Goal: Register for event/course

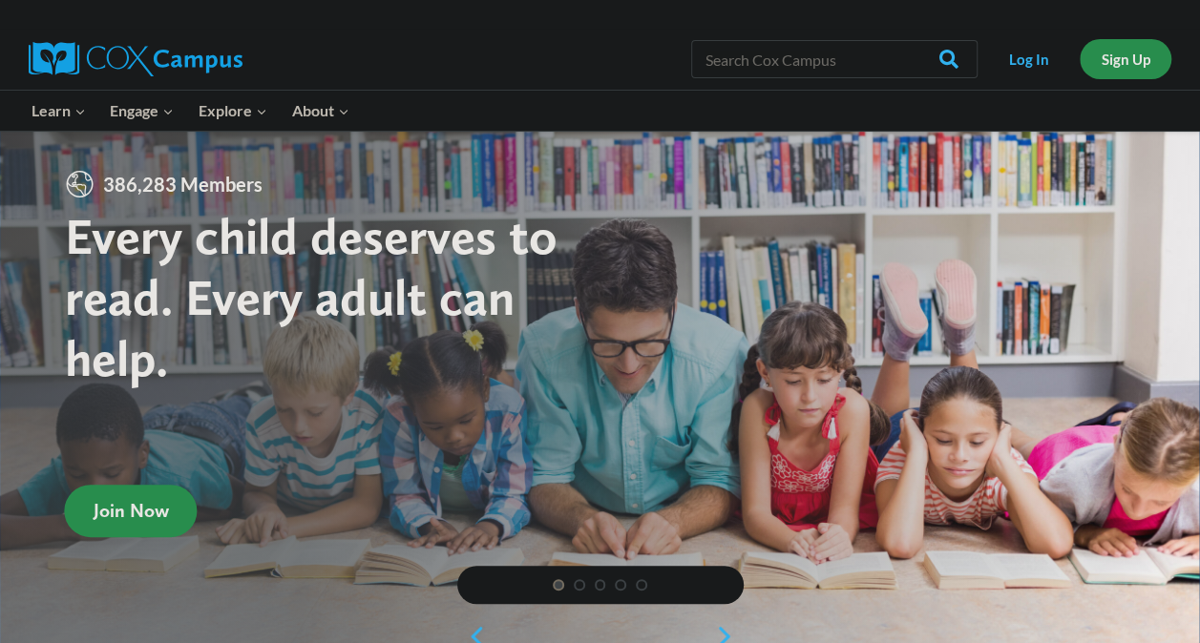
click at [1120, 74] on link "Sign Up" at bounding box center [1126, 58] width 92 height 39
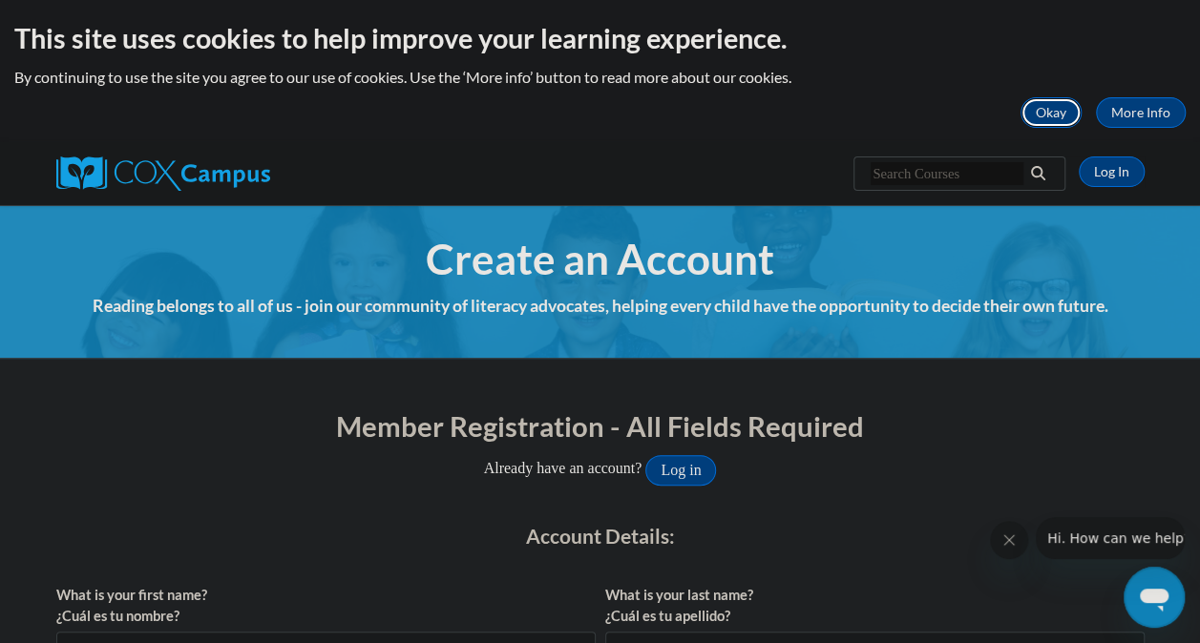
click at [1038, 120] on button "Okay" at bounding box center [1050, 112] width 61 height 31
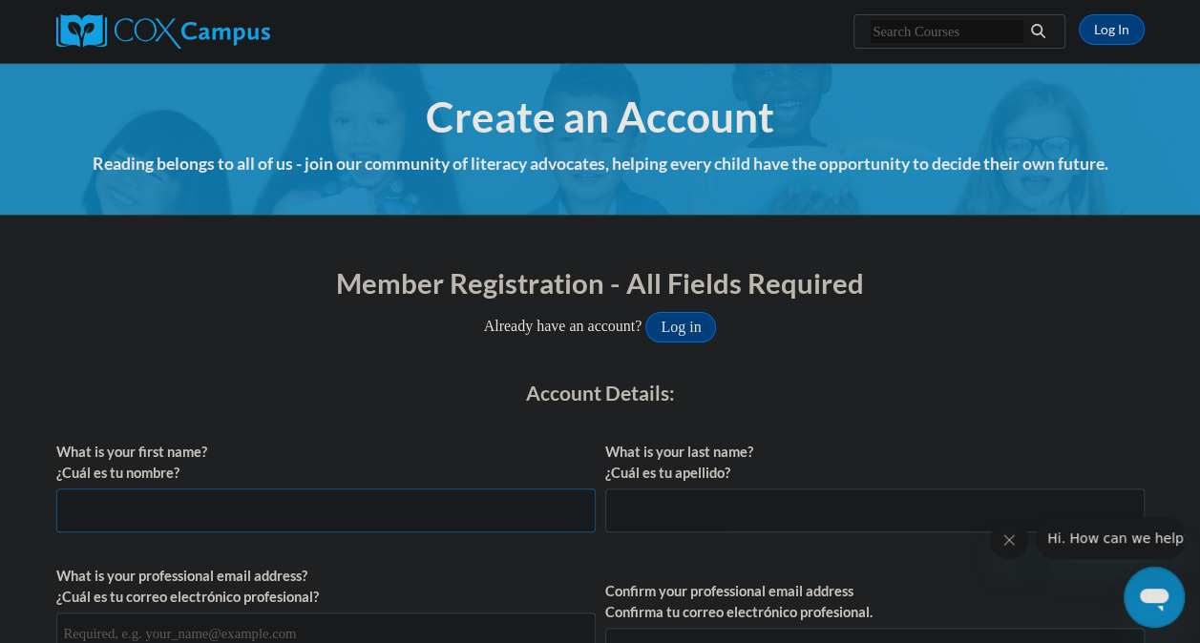
click at [269, 493] on input "What is your first name? ¿Cuál es tu nombre?" at bounding box center [325, 511] width 539 height 44
type input "Sharon"
type input "Reid"
type input "reidsharon01@gmail.com"
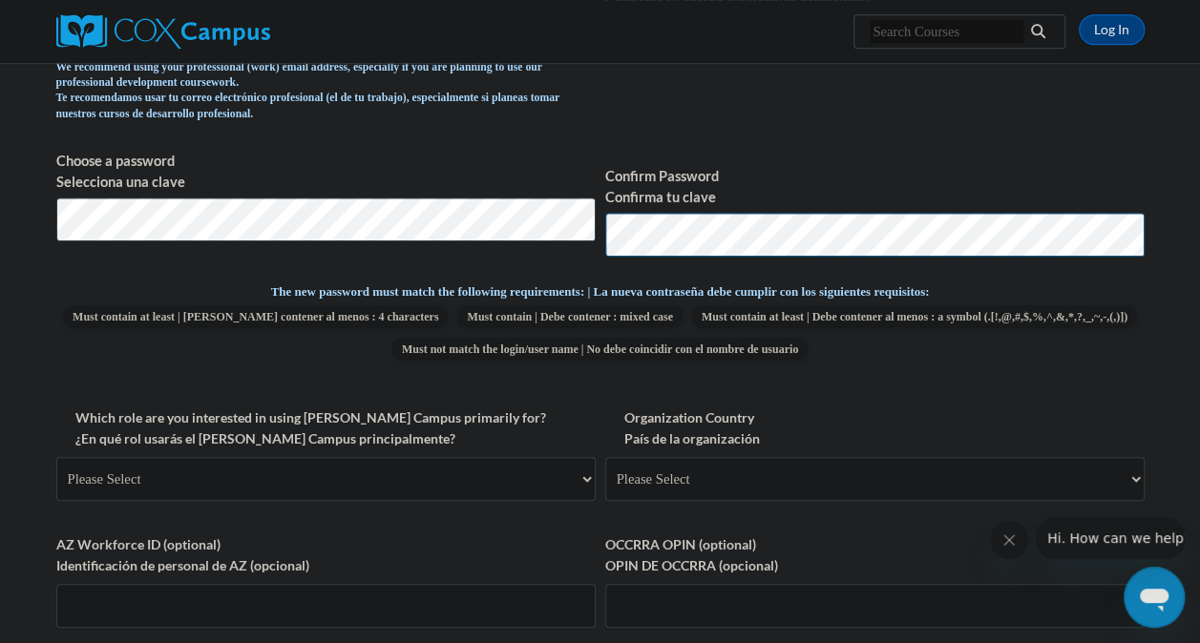
scroll to position [649, 0]
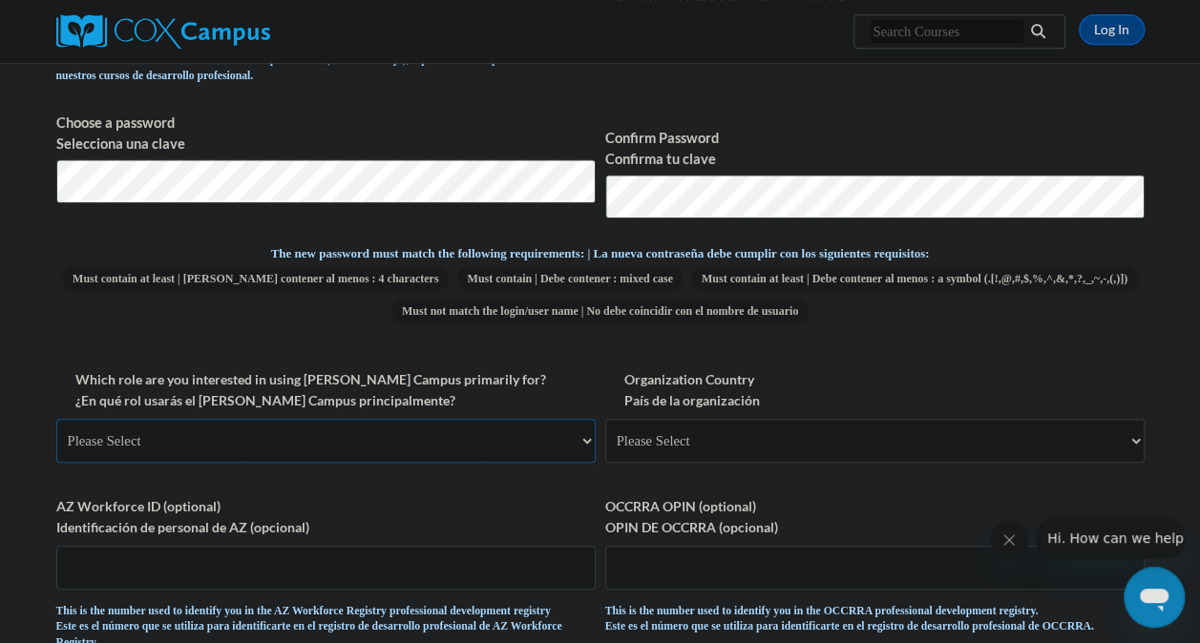
click at [561, 446] on select "Please Select College/University | Colegio/Universidad Community/Nonprofit Part…" at bounding box center [325, 441] width 539 height 44
select select "fbf2d438-af2f-41f8-98f1-81c410e29de3"
click at [56, 419] on select "Please Select College/University | Colegio/Universidad Community/Nonprofit Part…" at bounding box center [325, 441] width 539 height 44
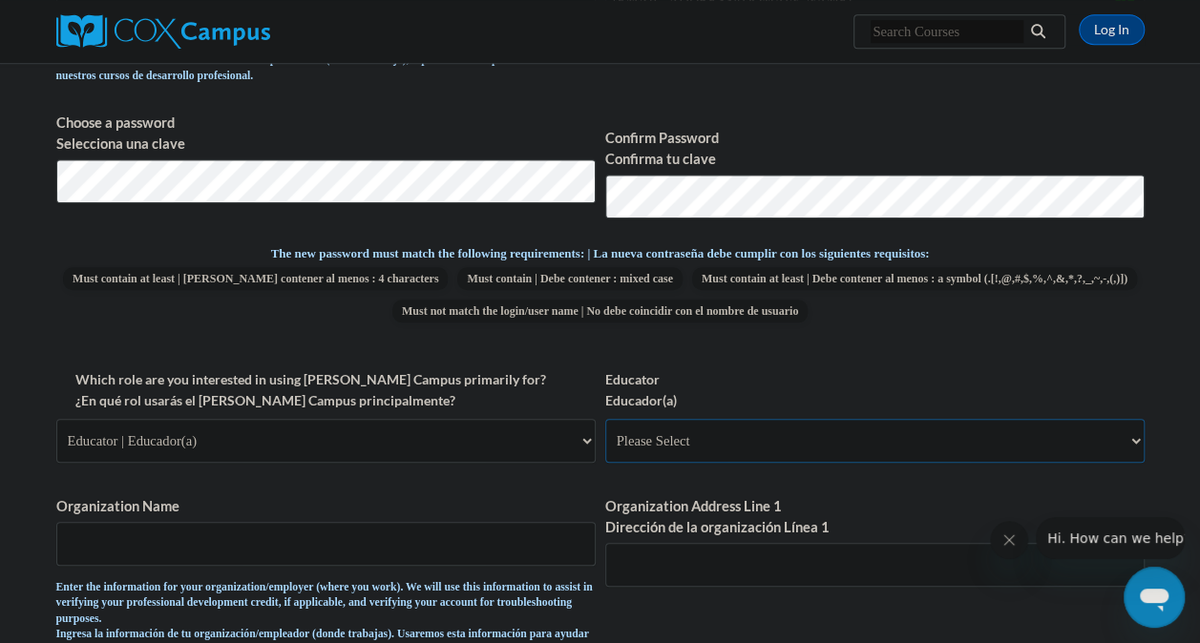
click at [1093, 449] on select "Please Select Early Learning/Daycare Teacher/Family Home Care Provider | Maestr…" at bounding box center [874, 441] width 539 height 44
select select "5e2af403-4f2c-4e49-a02f-103e55d7b75b"
click at [605, 419] on select "Please Select Early Learning/Daycare Teacher/Family Home Care Provider | Maestr…" at bounding box center [874, 441] width 539 height 44
click at [306, 537] on input "Organization Name" at bounding box center [325, 544] width 539 height 44
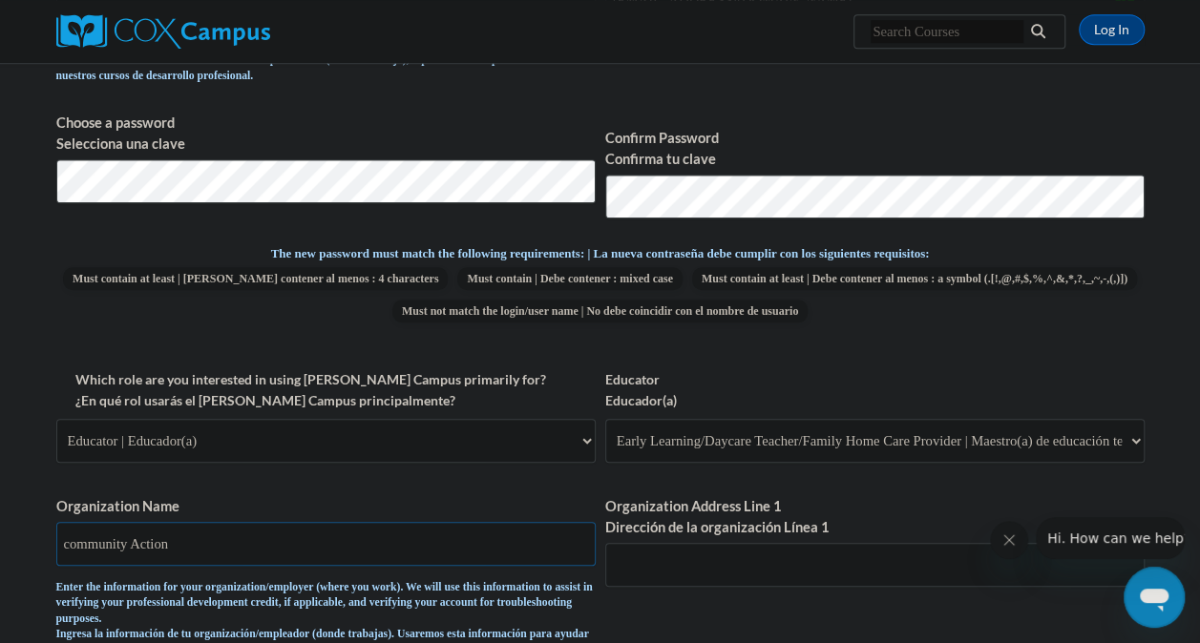
type input "community Action"
click at [624, 578] on input "Organization Address Line 1 Dirección de la organización Línea 1" at bounding box center [874, 565] width 539 height 44
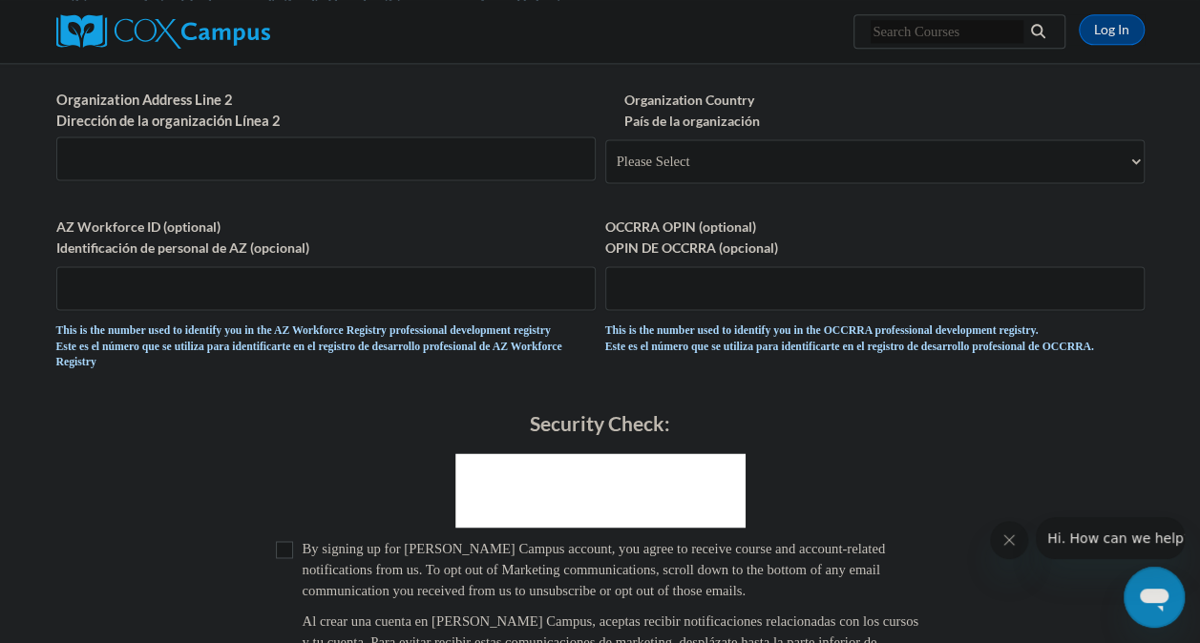
scroll to position [1285, 0]
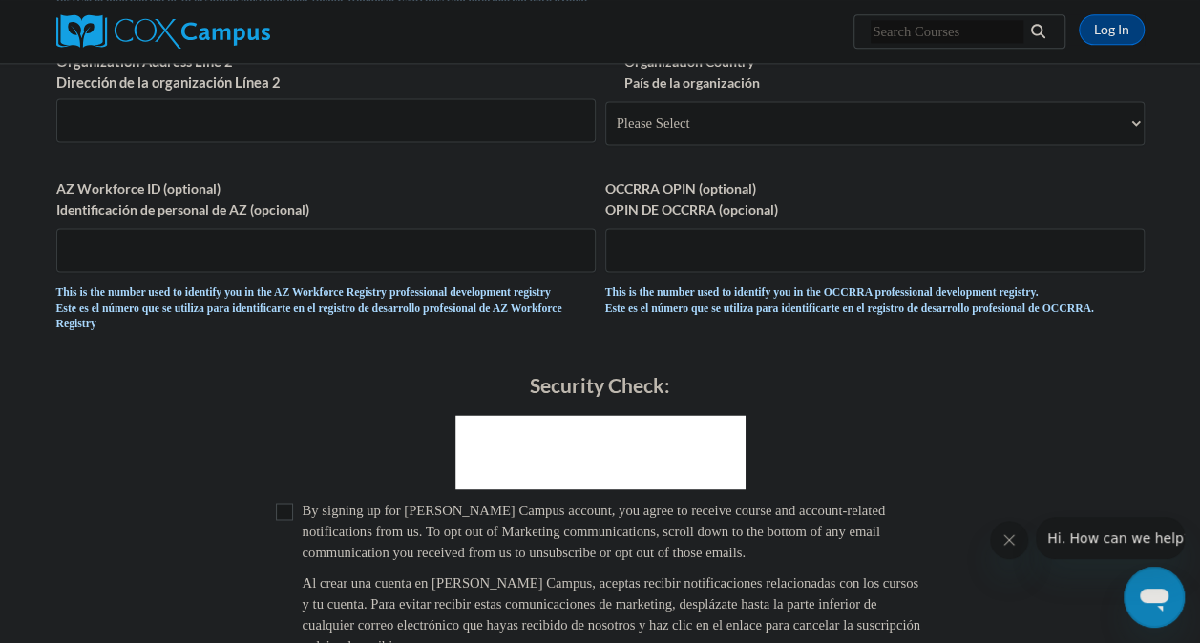
type input "170 S Broadnax street"
click at [290, 520] on input "Checkbox" at bounding box center [284, 511] width 17 height 17
checkbox input "true"
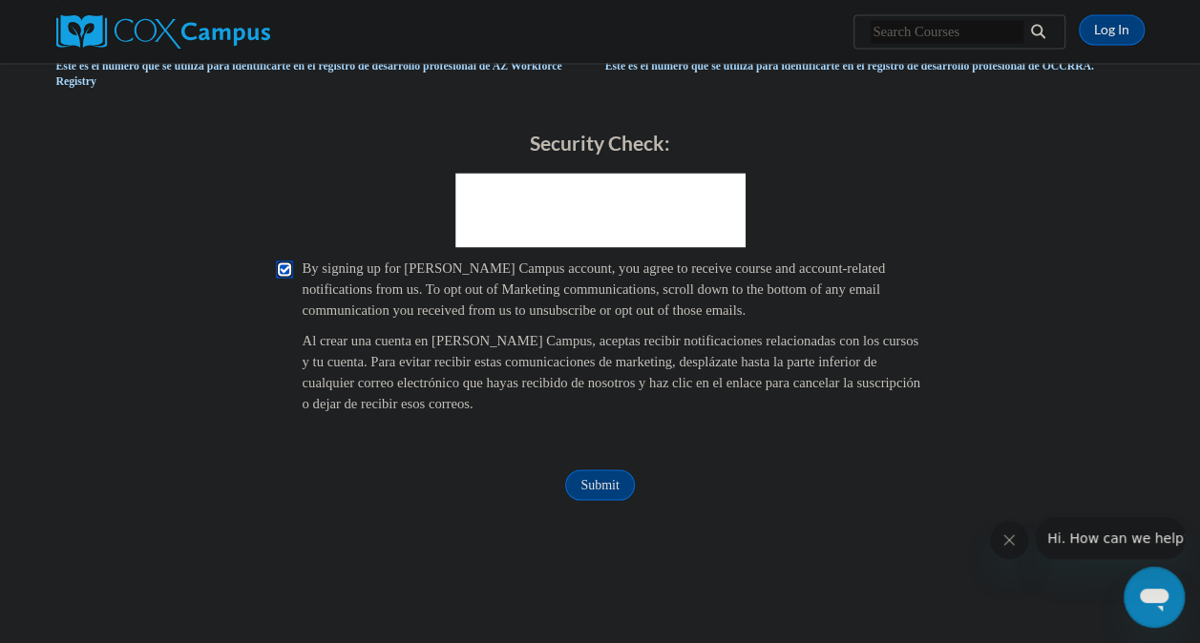
scroll to position [1565, 0]
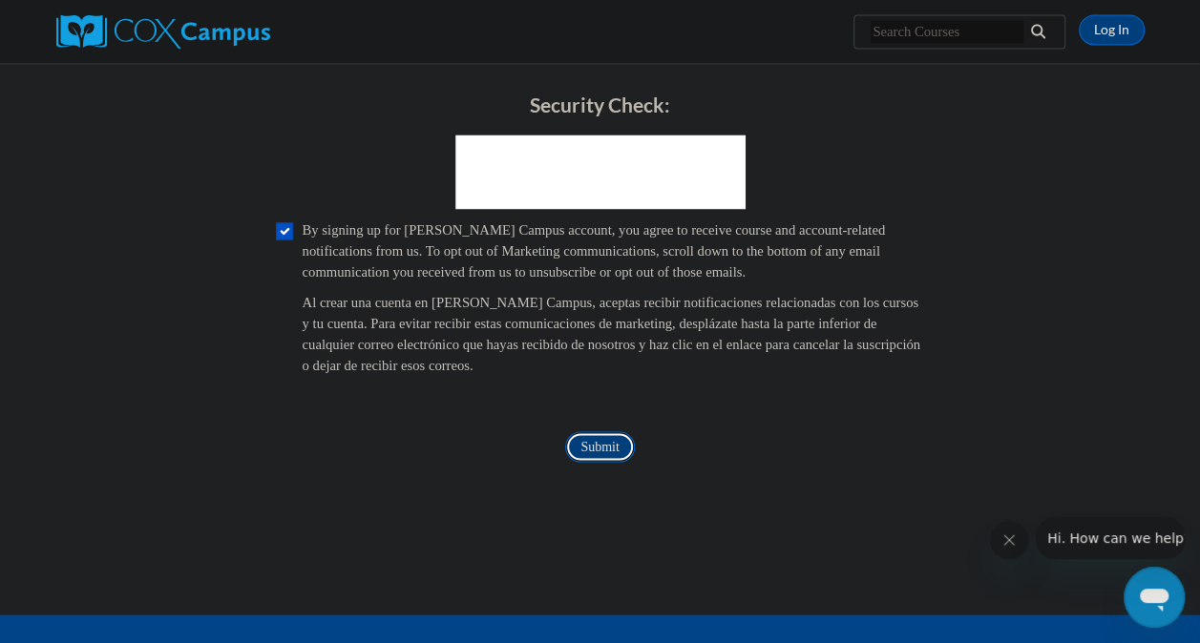
click at [594, 462] on input "Submit" at bounding box center [599, 446] width 69 height 31
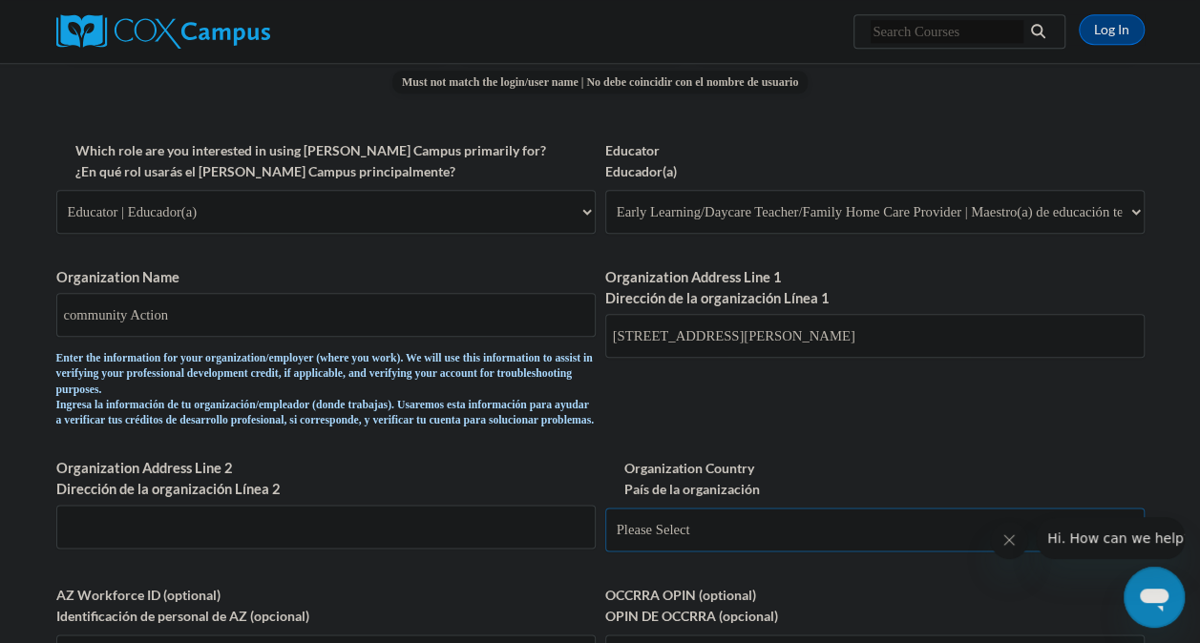
scroll to position [943, 0]
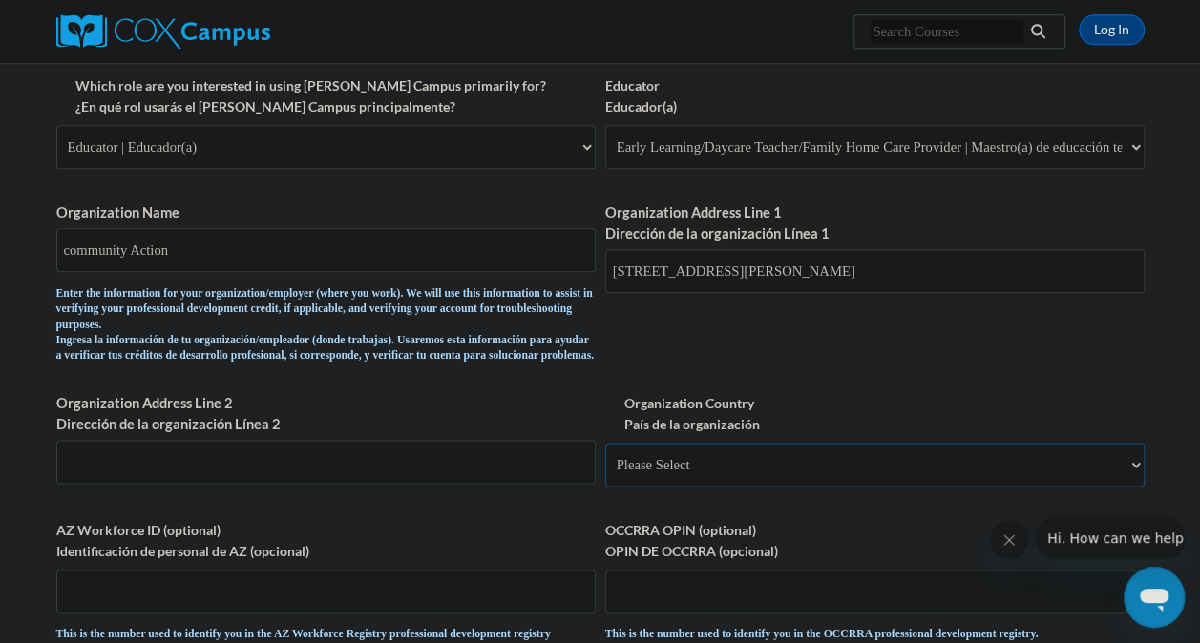
click at [1134, 487] on select "Please Select United States | Estados Unidos Outside of the United States | Fue…" at bounding box center [874, 465] width 539 height 44
select select "ad49bcad-a171-4b2e-b99c-48b446064914"
click at [605, 458] on select "Please Select United States | Estados Unidos Outside of the United States | Fue…" at bounding box center [874, 465] width 539 height 44
select select
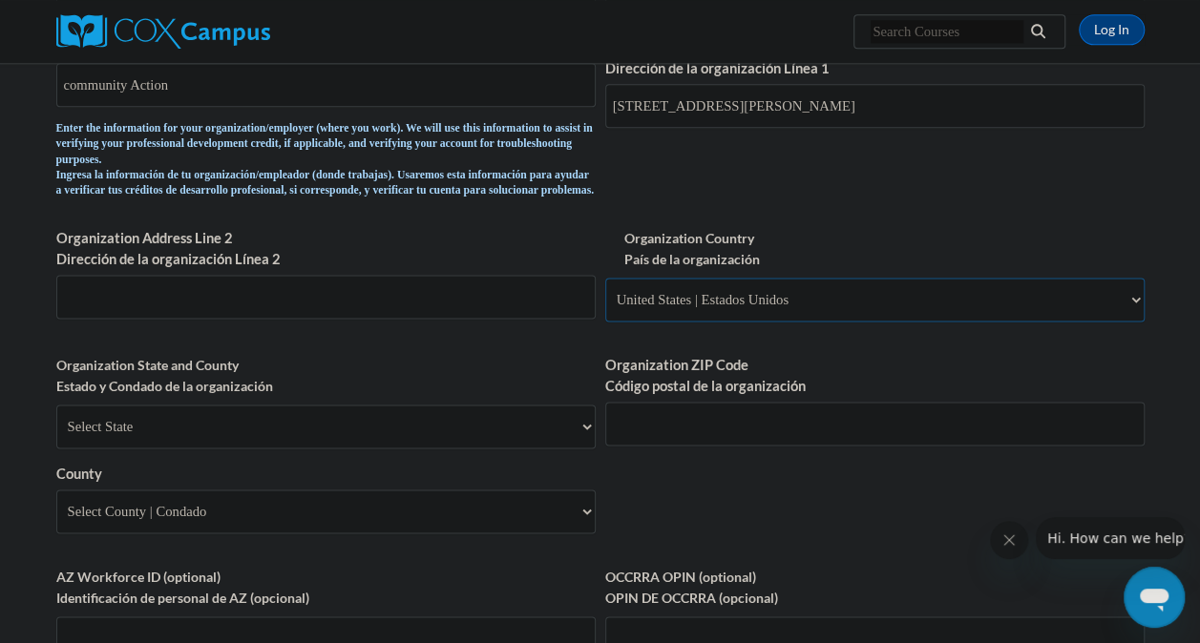
scroll to position [1185, 0]
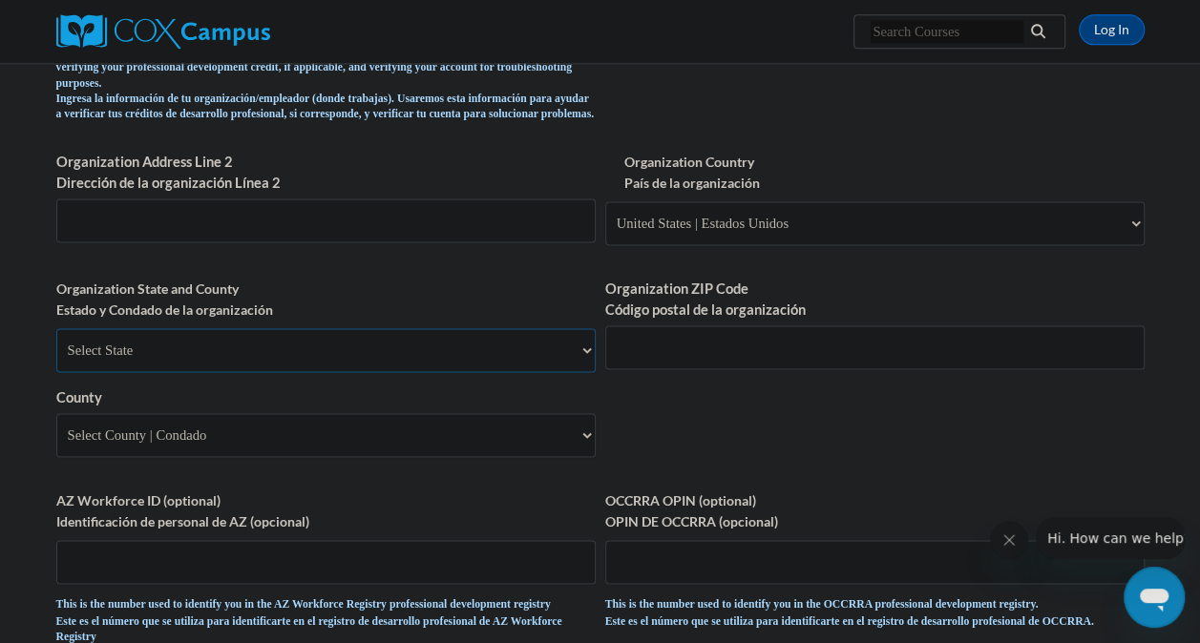
click at [580, 359] on select "Select State Alabama Alaska Arizona Arkansas California Colorado Connecticut De…" at bounding box center [325, 350] width 539 height 44
select select "Alabama"
click at [56, 343] on select "Select State Alabama Alaska Arizona Arkansas California Colorado Connecticut De…" at bounding box center [325, 350] width 539 height 44
click at [952, 369] on input "Organization ZIP Code Código postal de la organización" at bounding box center [874, 347] width 539 height 44
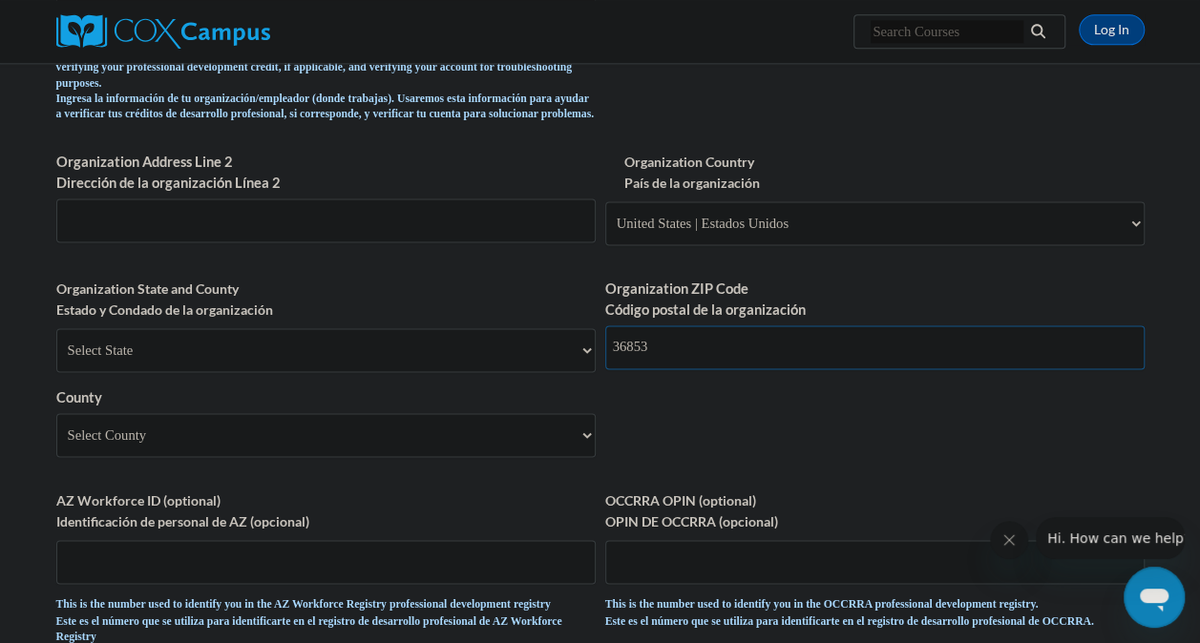
type input "36853"
click at [582, 456] on select "Select County Autauga Baldwin Barbour Bibb Blount Bullock Butler Calhoun Chambe…" at bounding box center [325, 435] width 539 height 44
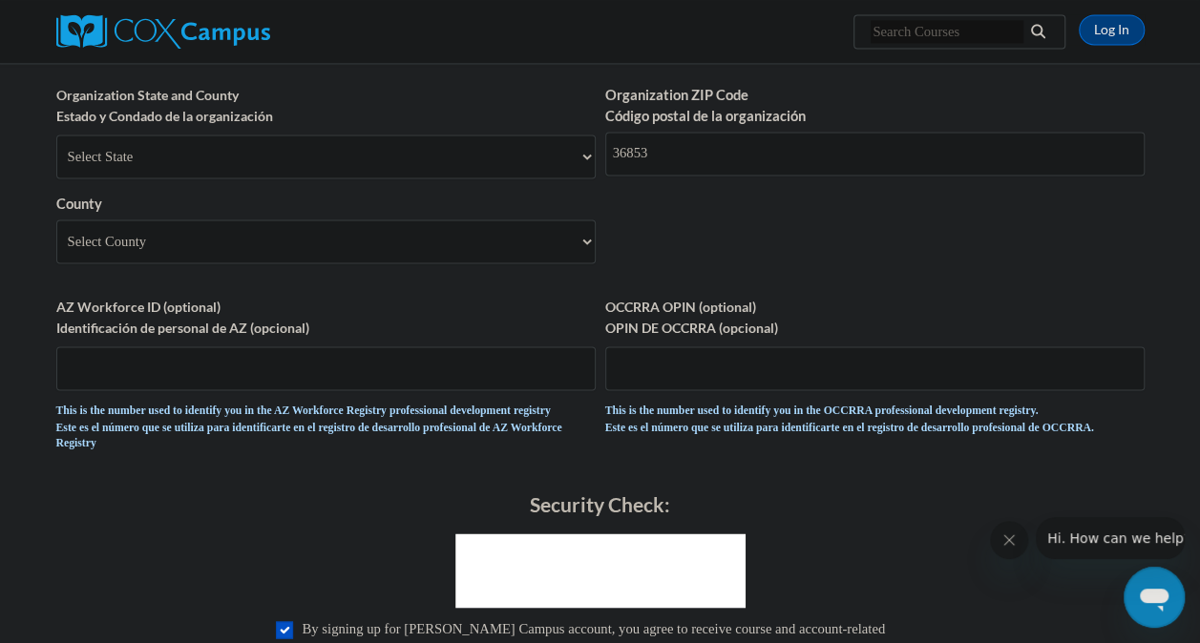
scroll to position [1360, 0]
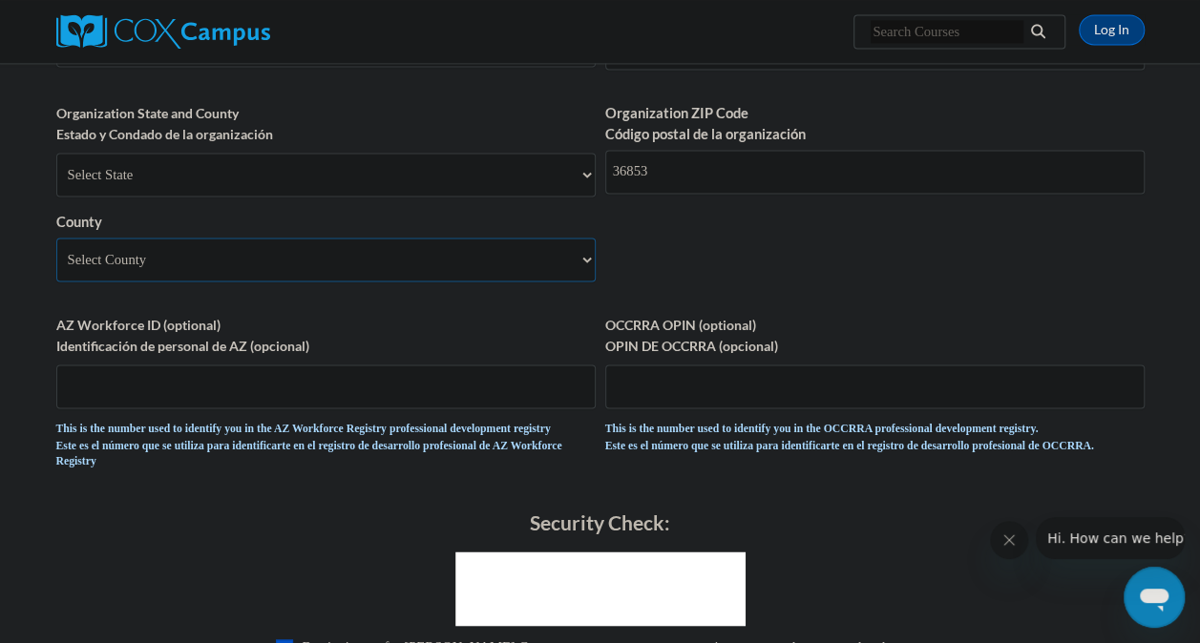
click at [585, 273] on select "Select County Autauga Baldwin Barbour Bibb Blount Bullock Butler Calhoun Chambe…" at bounding box center [325, 260] width 539 height 44
select select "Tallapoosa"
click at [56, 252] on select "Select County Autauga Baldwin Barbour Bibb Blount Bullock Butler Calhoun Chambe…" at bounding box center [325, 260] width 539 height 44
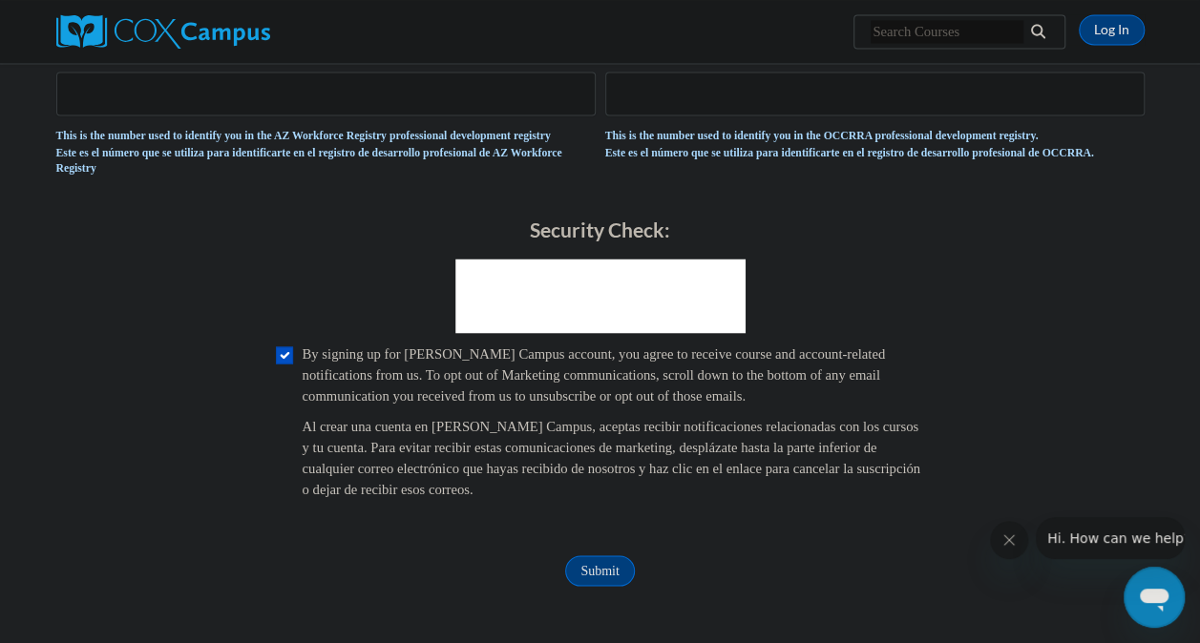
scroll to position [1717, 0]
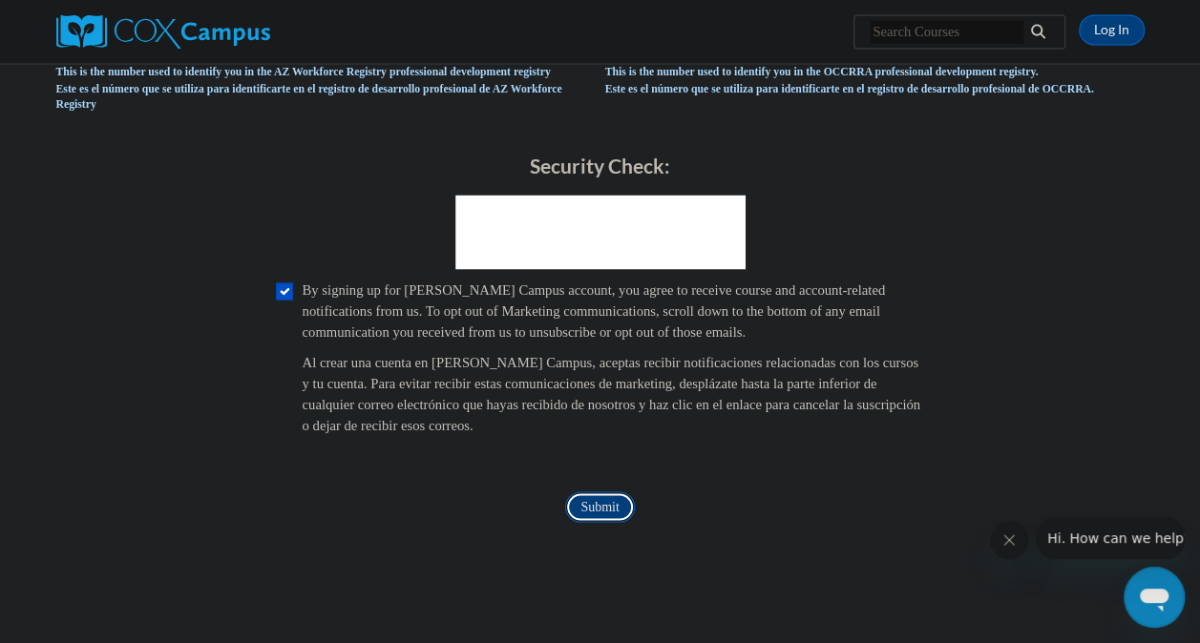
click at [605, 522] on input "Submit" at bounding box center [599, 507] width 69 height 31
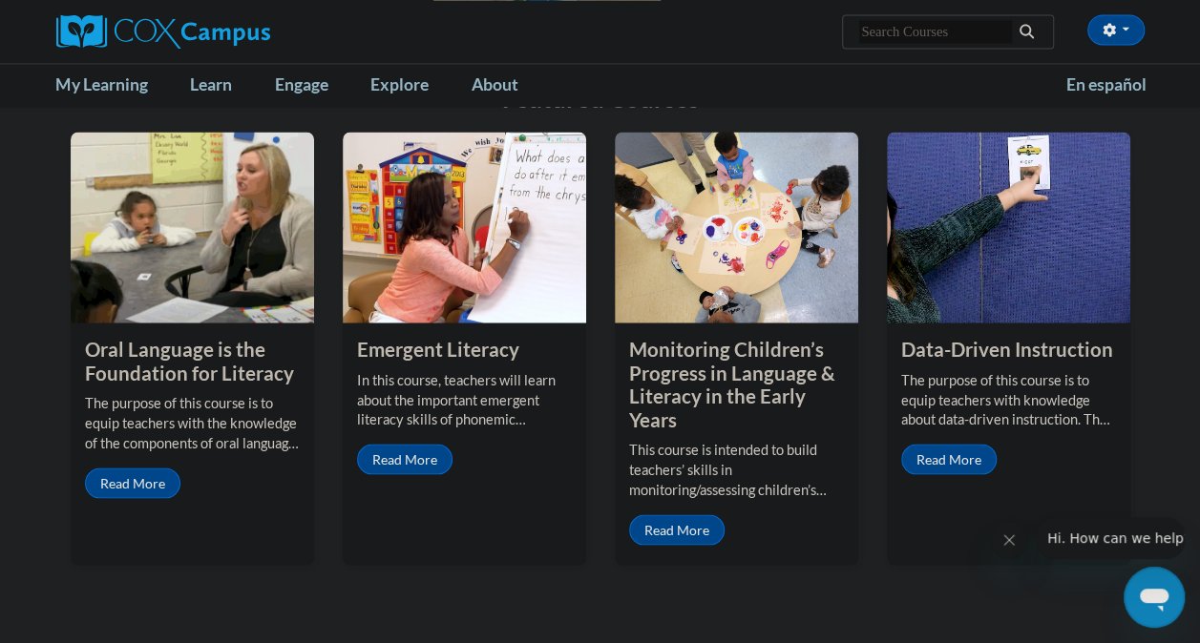
scroll to position [1618, 0]
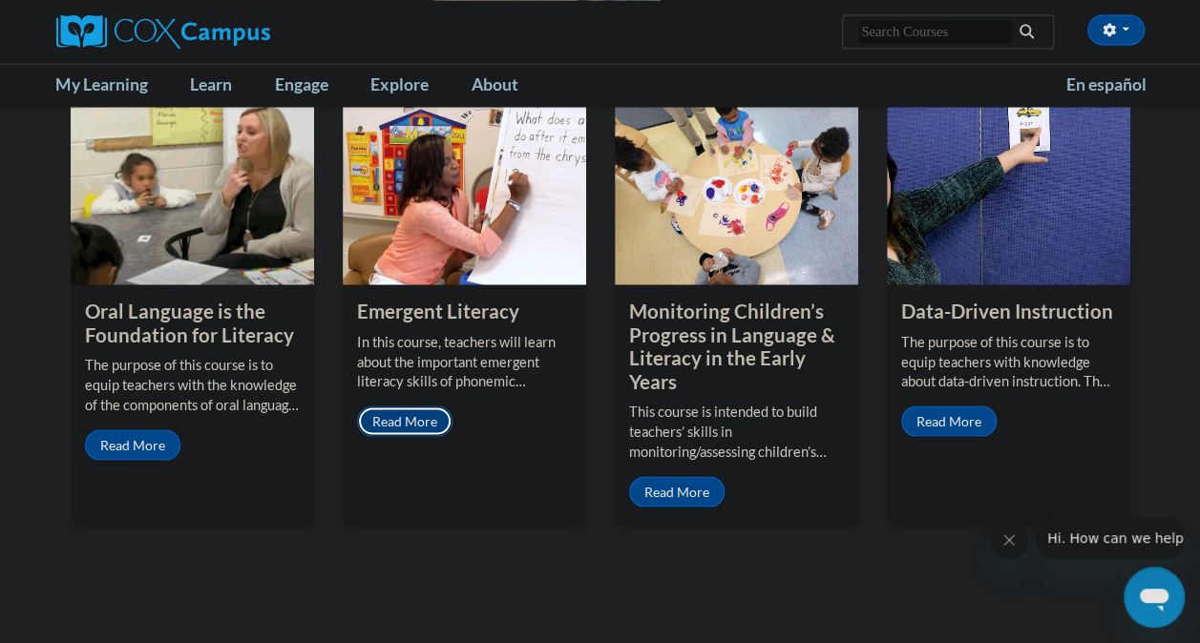
click at [397, 406] on link "Read More" at bounding box center [404, 421] width 95 height 31
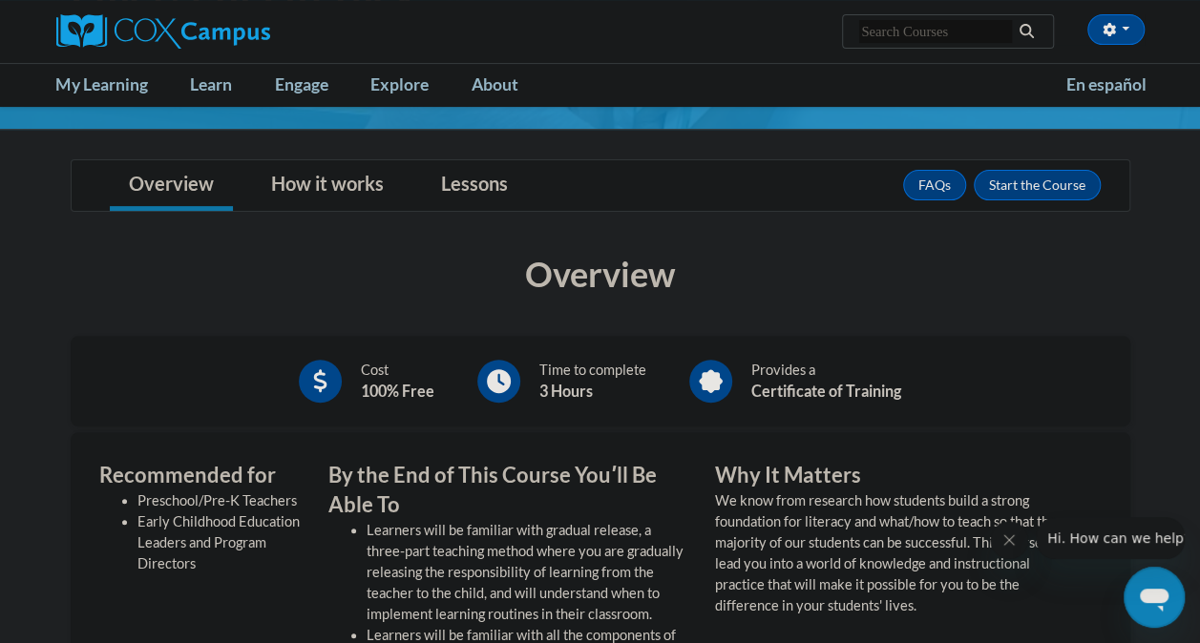
scroll to position [255, 0]
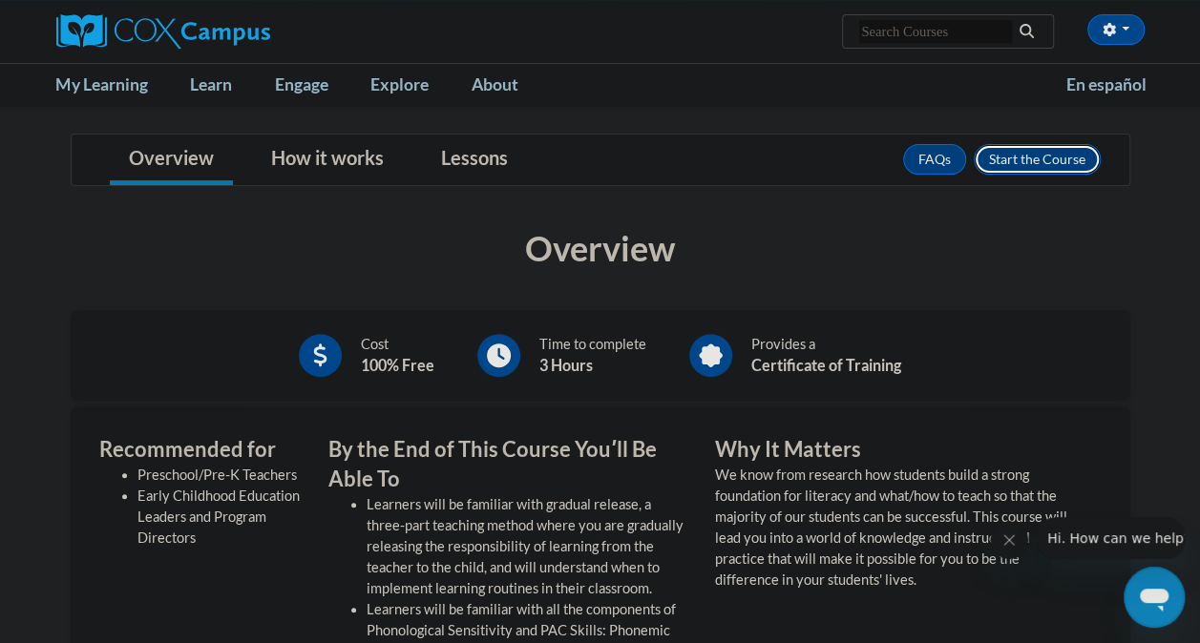
click at [1056, 158] on button "Enroll" at bounding box center [1037, 159] width 127 height 31
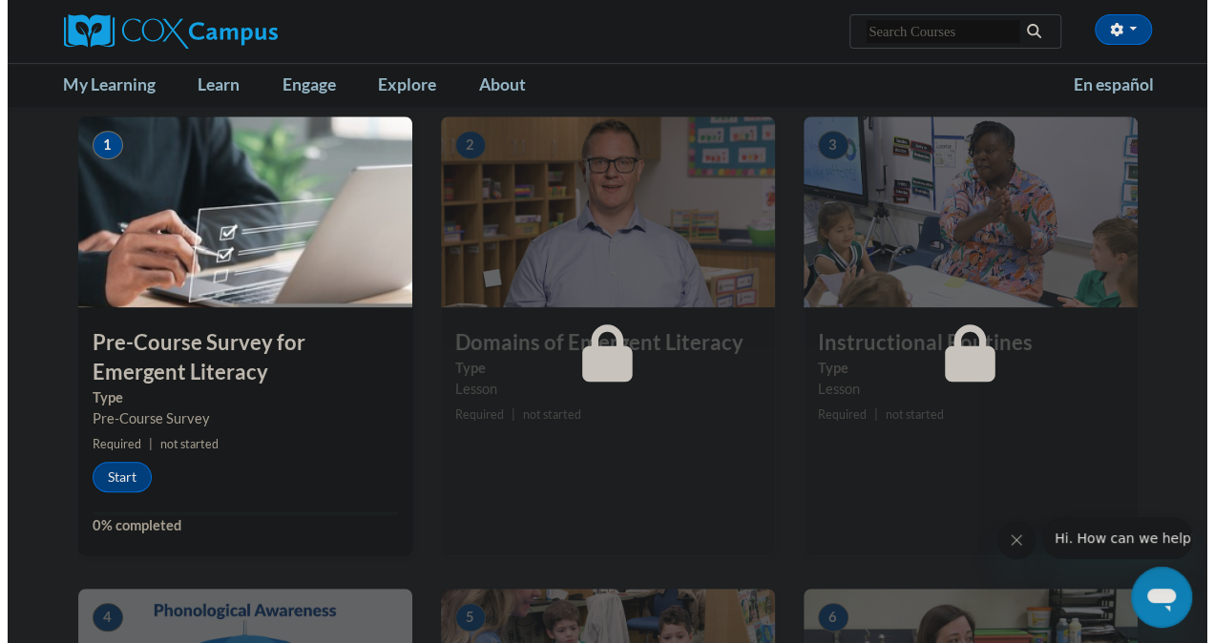
scroll to position [319, 0]
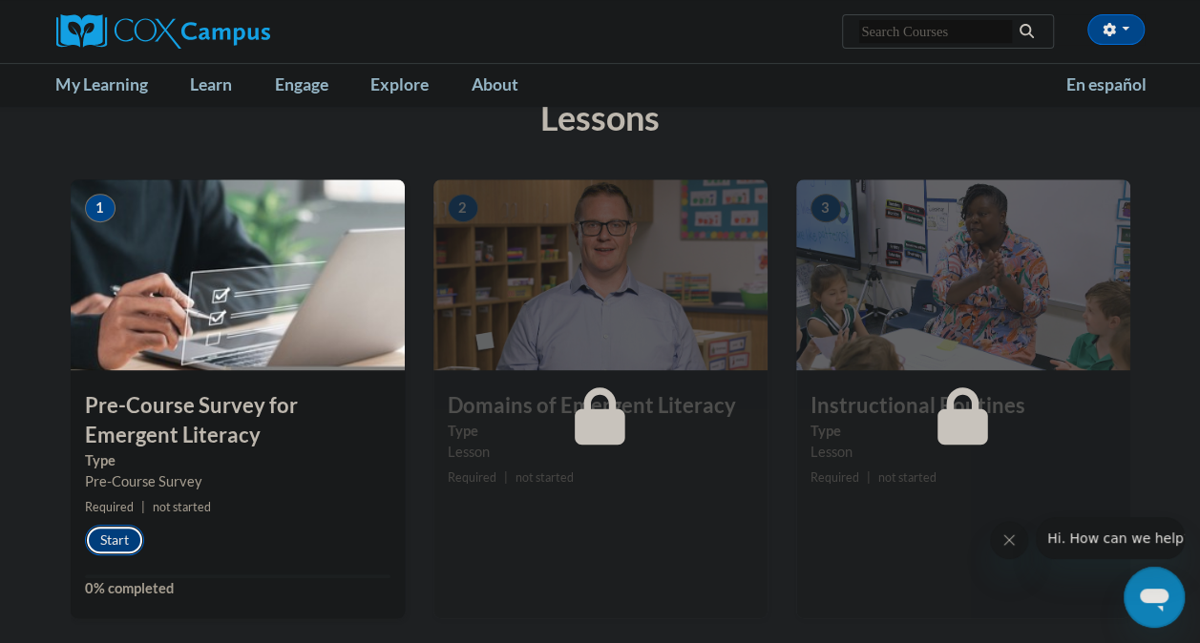
click at [117, 538] on button "Start" at bounding box center [114, 540] width 59 height 31
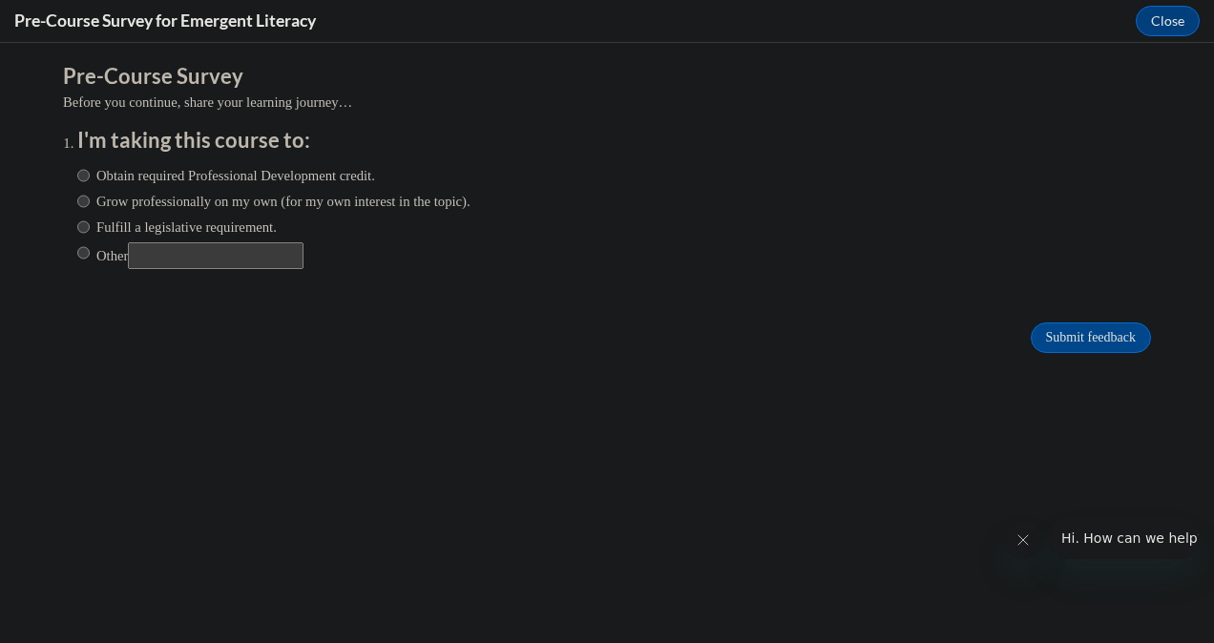
scroll to position [0, 0]
click at [77, 176] on input "Obtain required Professional Development credit." at bounding box center [83, 175] width 12 height 21
radio input "true"
click at [1041, 341] on input "Submit feedback" at bounding box center [1091, 338] width 120 height 31
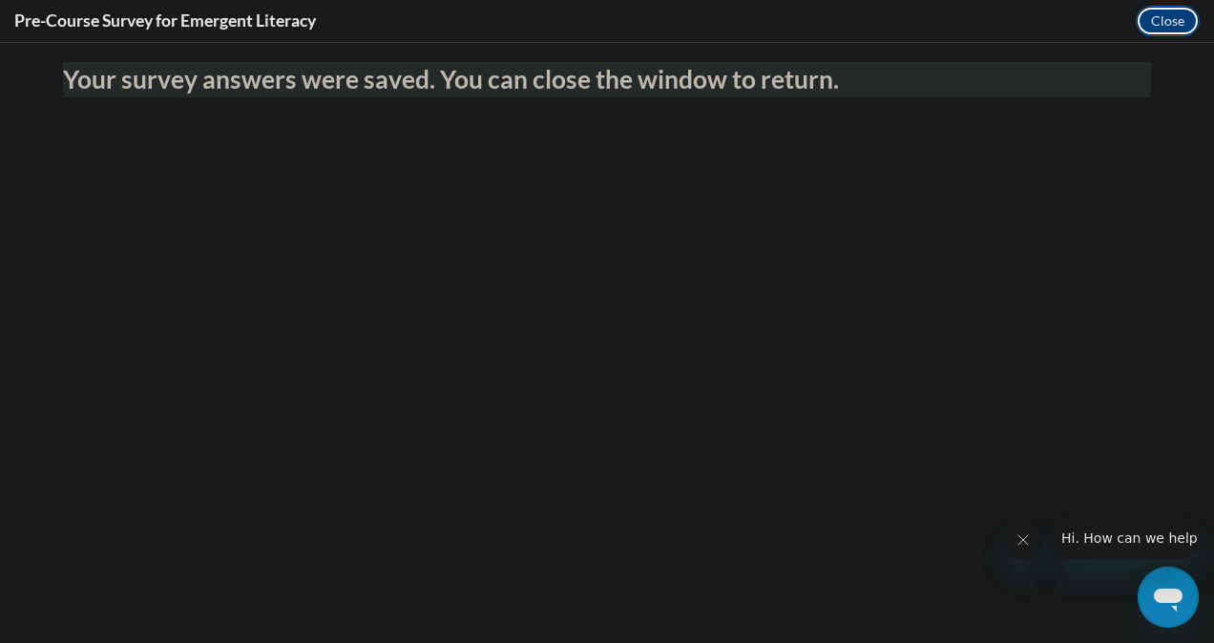
click at [1163, 25] on button "Close" at bounding box center [1168, 21] width 64 height 31
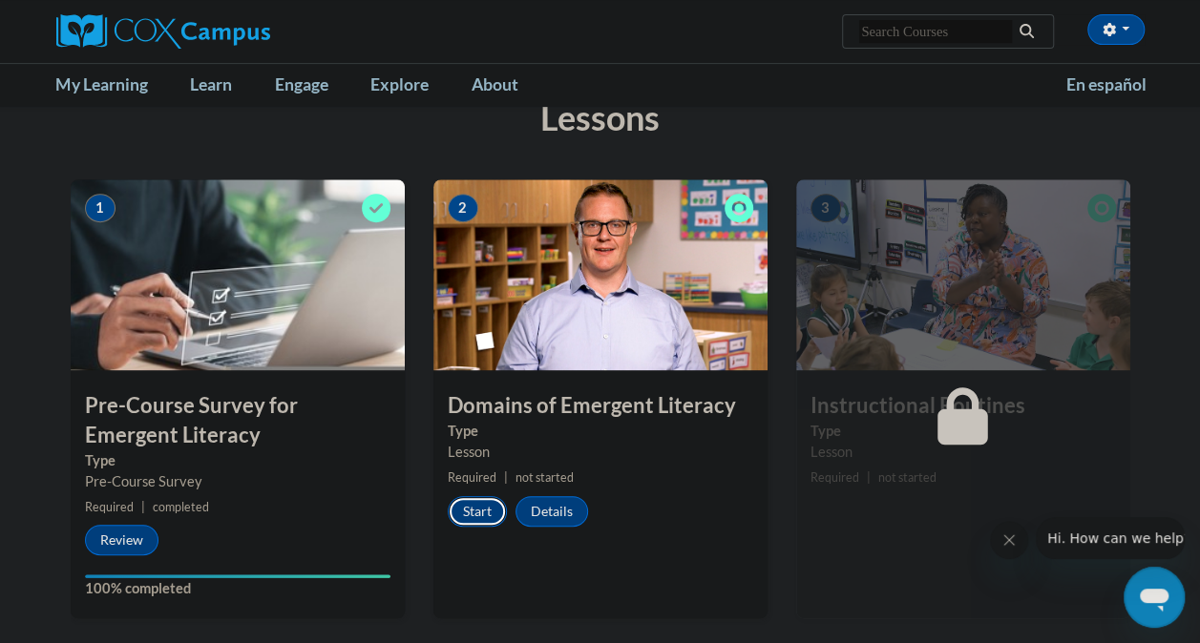
click at [490, 512] on button "Start" at bounding box center [477, 511] width 59 height 31
